Goal: Check status: Check status

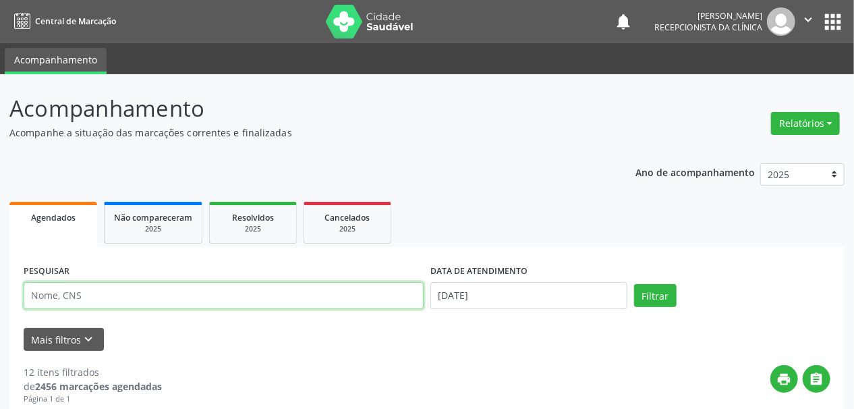
click at [111, 293] on input "text" at bounding box center [224, 295] width 400 height 27
type input "[PERSON_NAME] GRAÇAS"
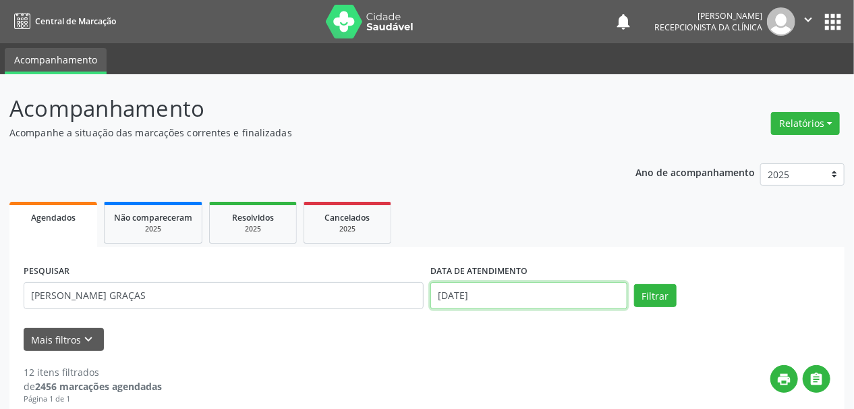
click at [448, 293] on input "[DATE]" at bounding box center [528, 295] width 197 height 27
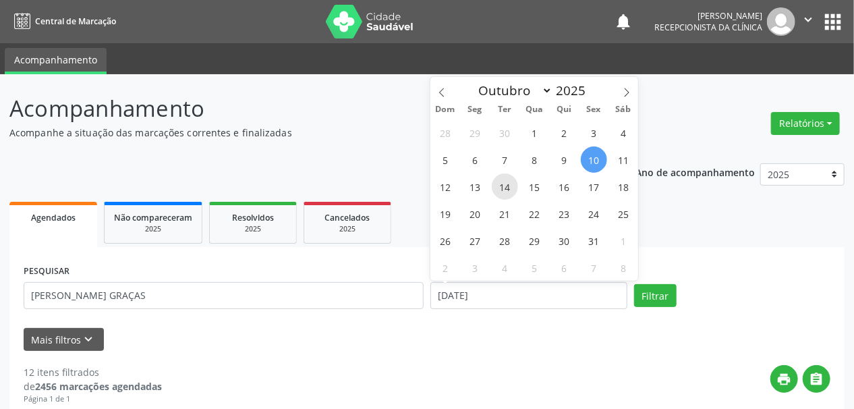
click at [504, 188] on span "14" at bounding box center [505, 186] width 26 height 26
type input "[DATE]"
click at [504, 188] on span "14" at bounding box center [505, 186] width 26 height 26
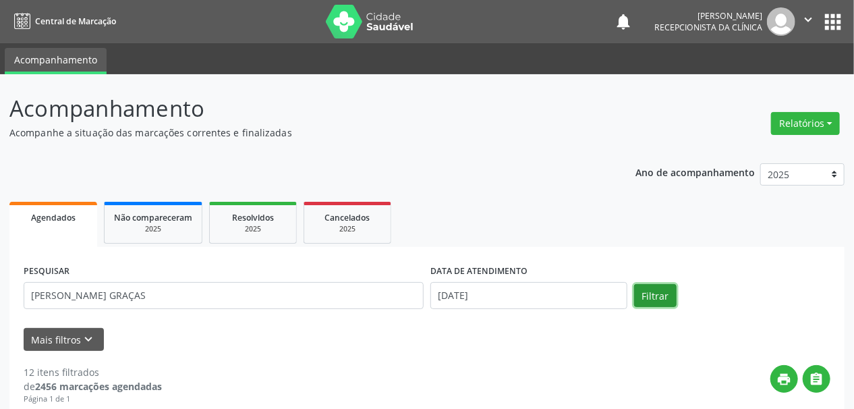
click at [652, 295] on button "Filtrar" at bounding box center [655, 295] width 42 height 23
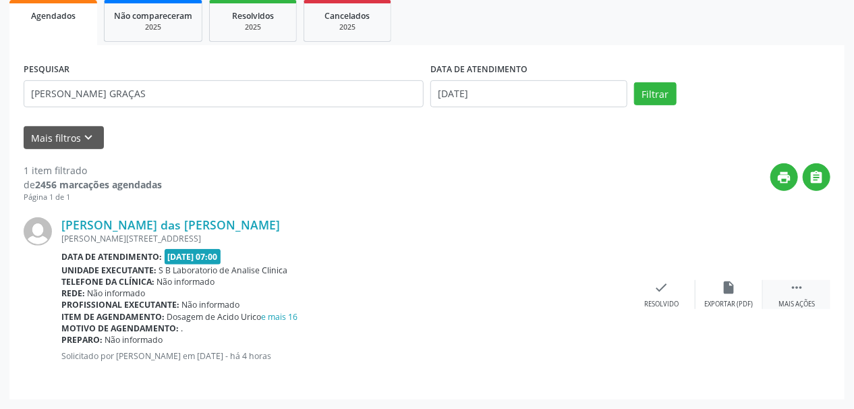
click at [811, 299] on div "Mais ações" at bounding box center [796, 303] width 36 height 9
click at [601, 294] on div "print Imprimir" at bounding box center [593, 294] width 67 height 29
